Goal: Download file/media

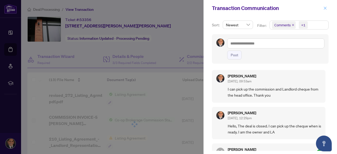
click at [325, 9] on icon "close" at bounding box center [325, 8] width 4 height 4
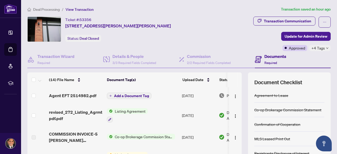
click at [129, 94] on span "Add a Document Tag" at bounding box center [131, 96] width 35 height 4
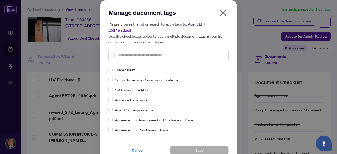
scroll to position [79, 0]
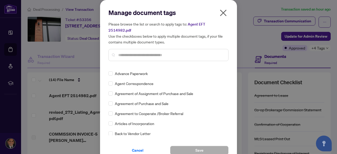
click at [223, 14] on icon "close" at bounding box center [223, 13] width 7 height 7
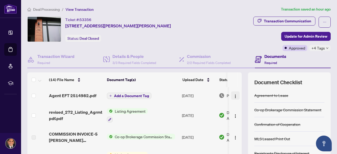
click at [233, 94] on img "button" at bounding box center [235, 96] width 4 height 4
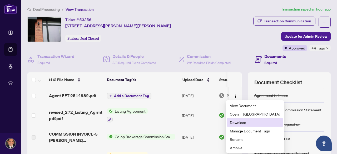
click at [238, 123] on span "Download" at bounding box center [255, 122] width 50 height 6
